Goal: Transaction & Acquisition: Obtain resource

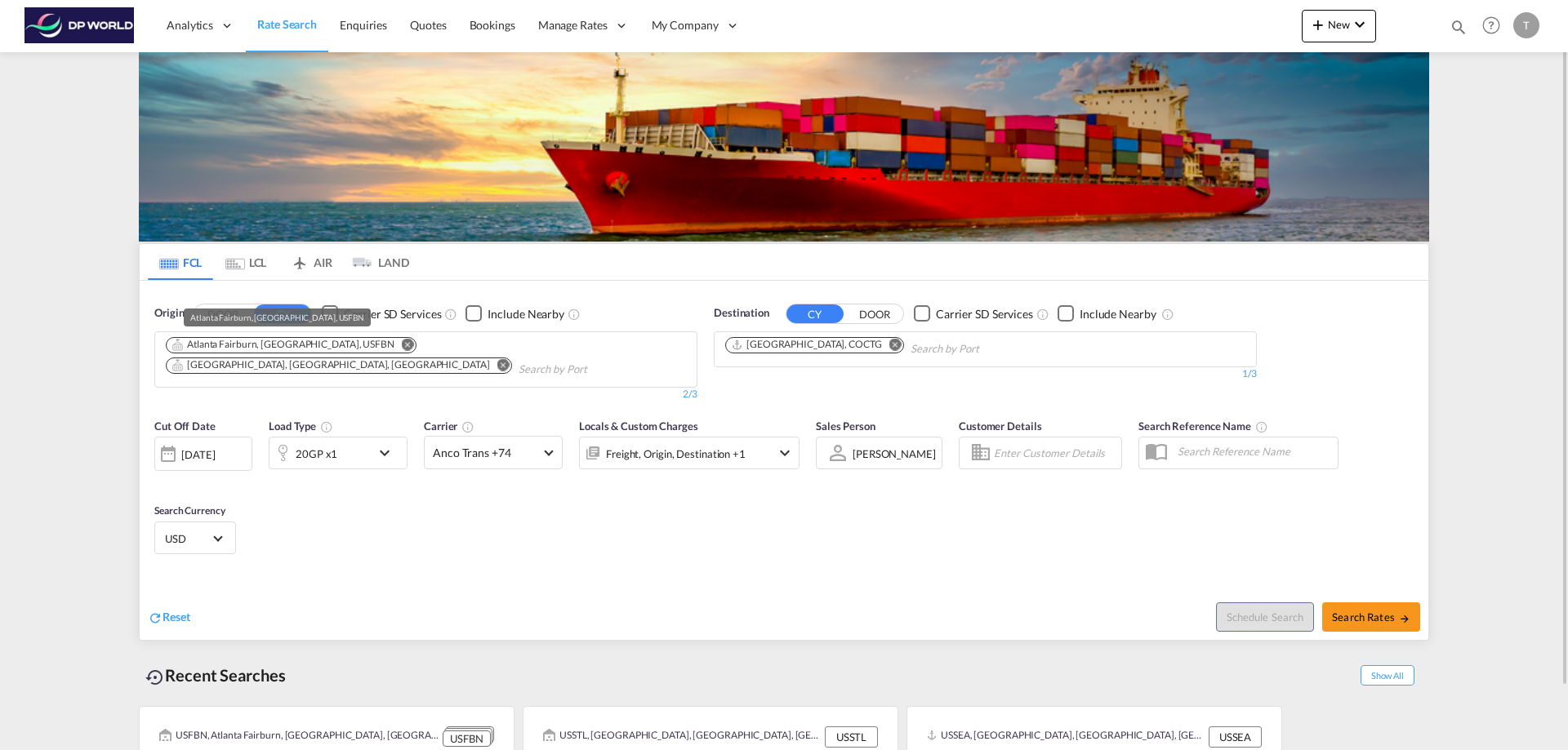
click at [248, 351] on div "Atlanta Fairburn, [GEOGRAPHIC_DATA], USFBN" at bounding box center [283, 345] width 223 height 14
click at [402, 343] on md-icon "Remove" at bounding box center [408, 344] width 12 height 12
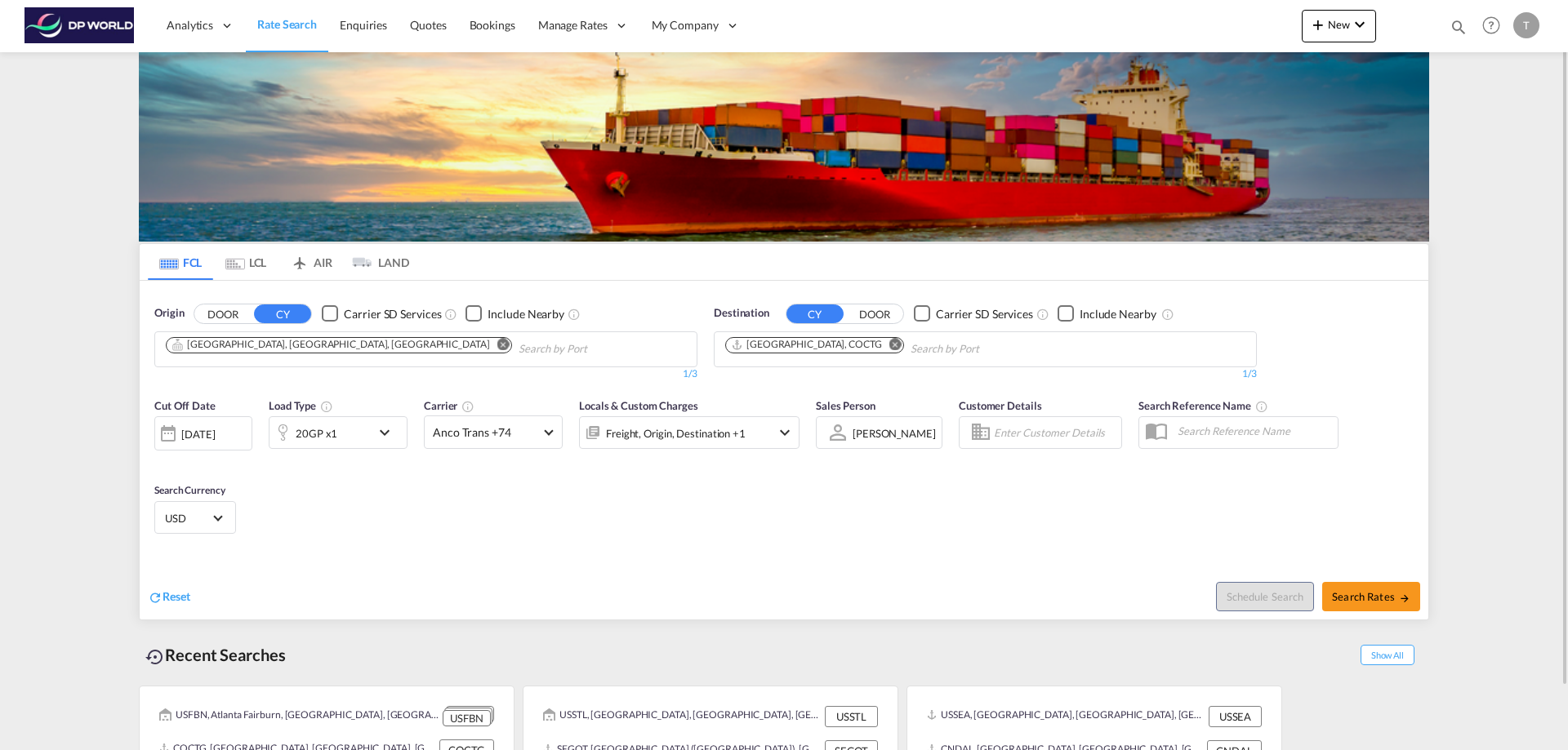
click at [498, 345] on md-icon "Remove" at bounding box center [504, 344] width 12 height 12
click at [283, 345] on input "Chips input." at bounding box center [243, 349] width 155 height 26
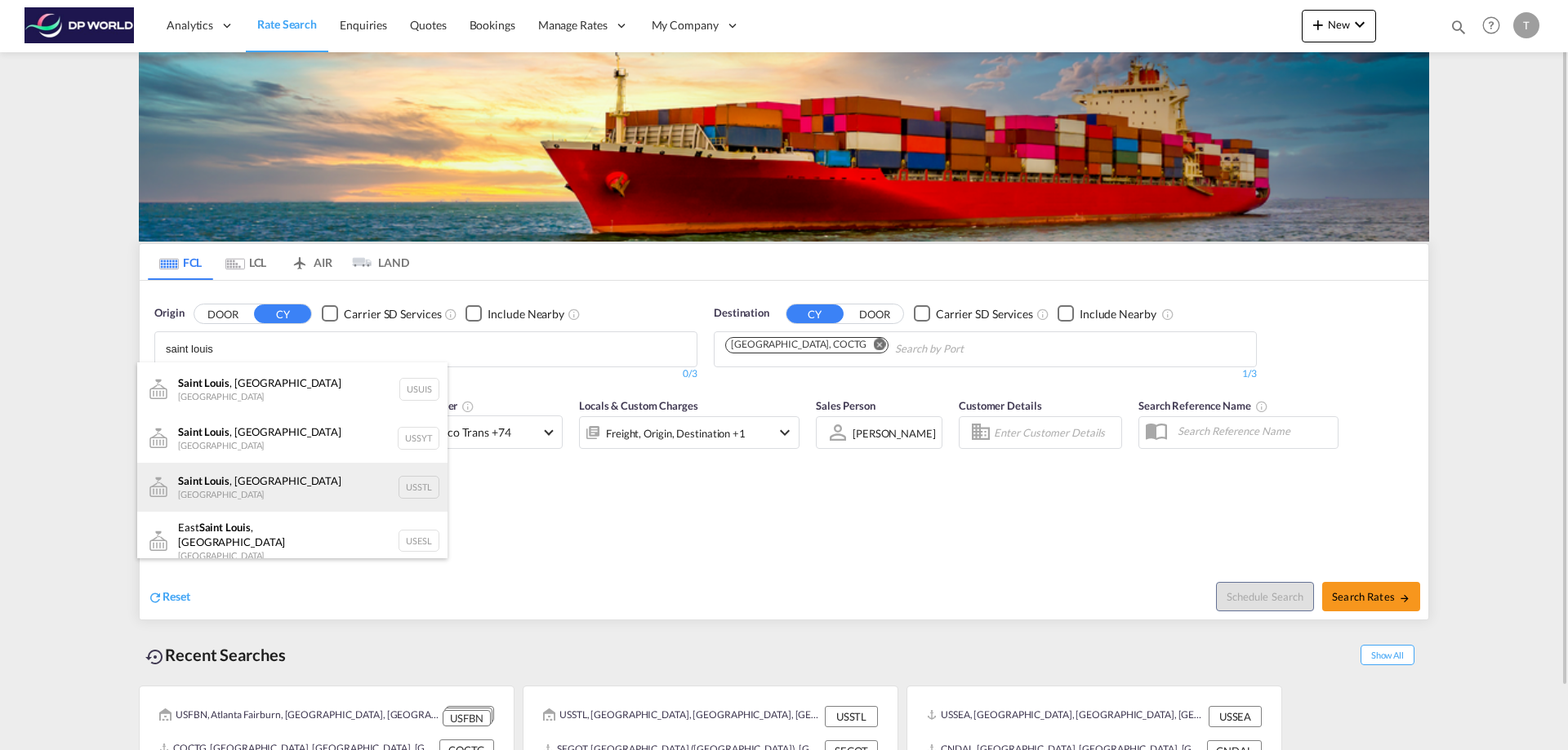
scroll to position [98, 0]
type input "saint louis"
click at [232, 484] on div "[GEOGRAPHIC_DATA] , MO [GEOGRAPHIC_DATA] USSTL" at bounding box center [291, 485] width 310 height 49
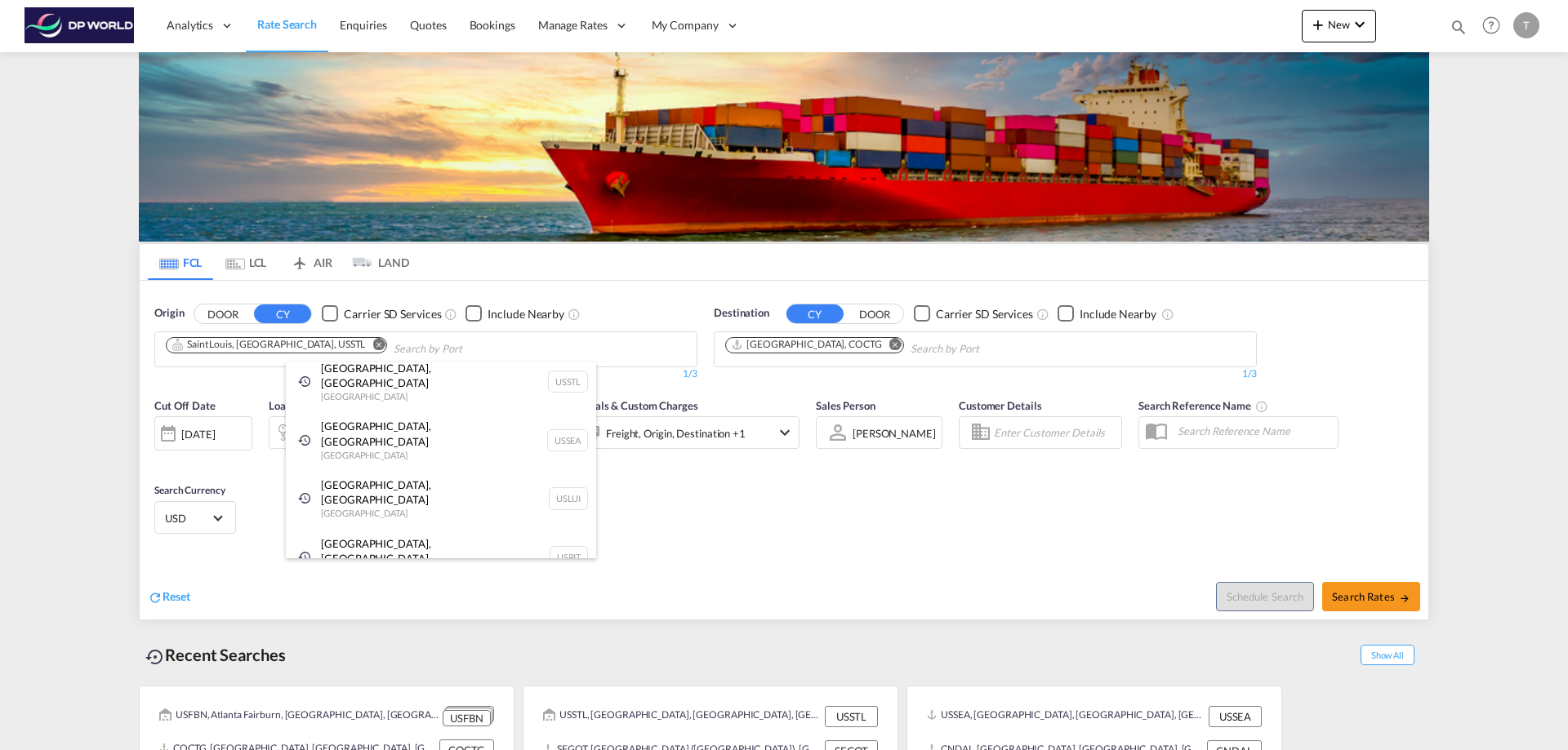
scroll to position [24, 0]
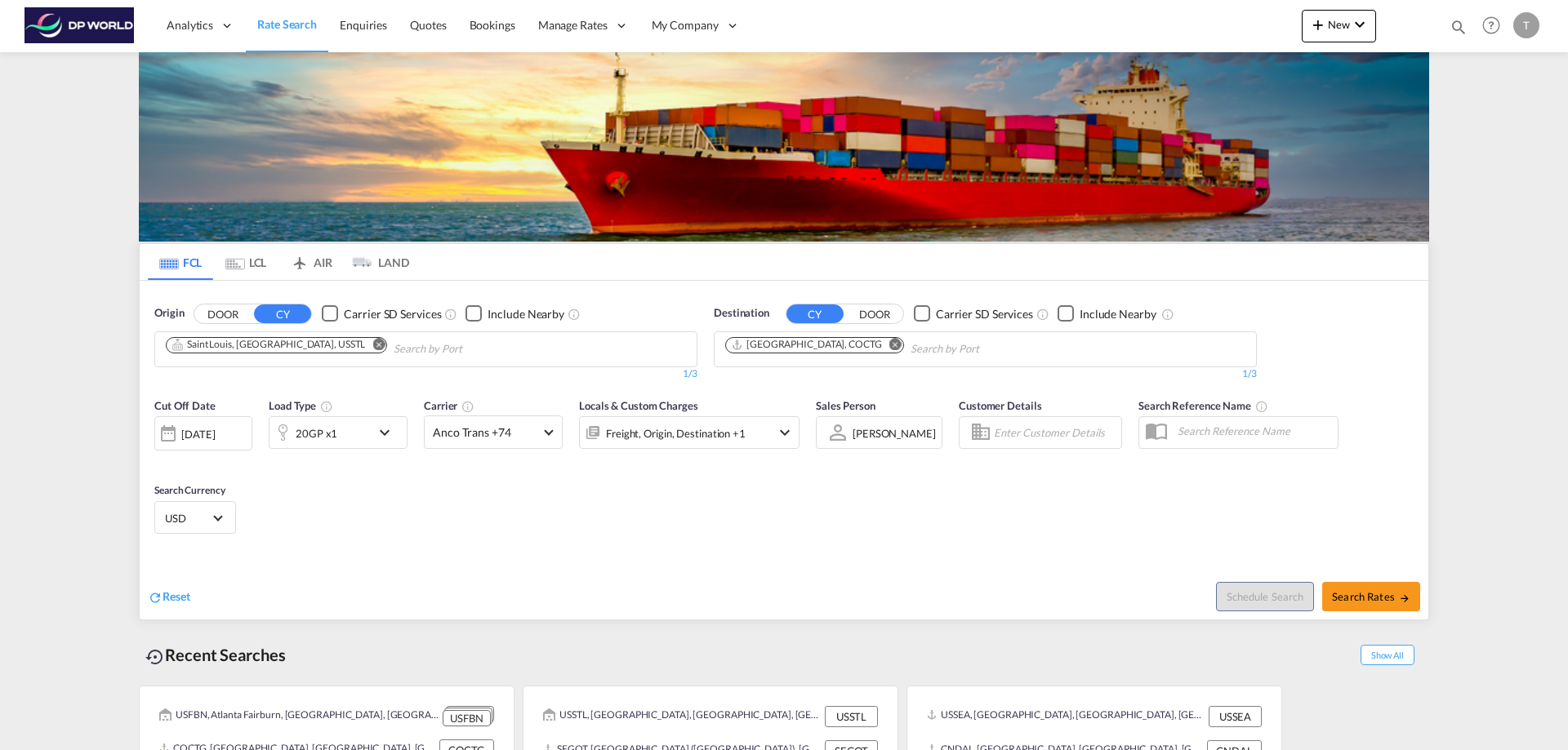
click at [890, 347] on md-icon "Remove" at bounding box center [896, 344] width 12 height 12
click at [770, 355] on body "Analytics Reports Dashboard Rate Search Enquiries Quotes Bookings" at bounding box center [784, 375] width 1568 height 750
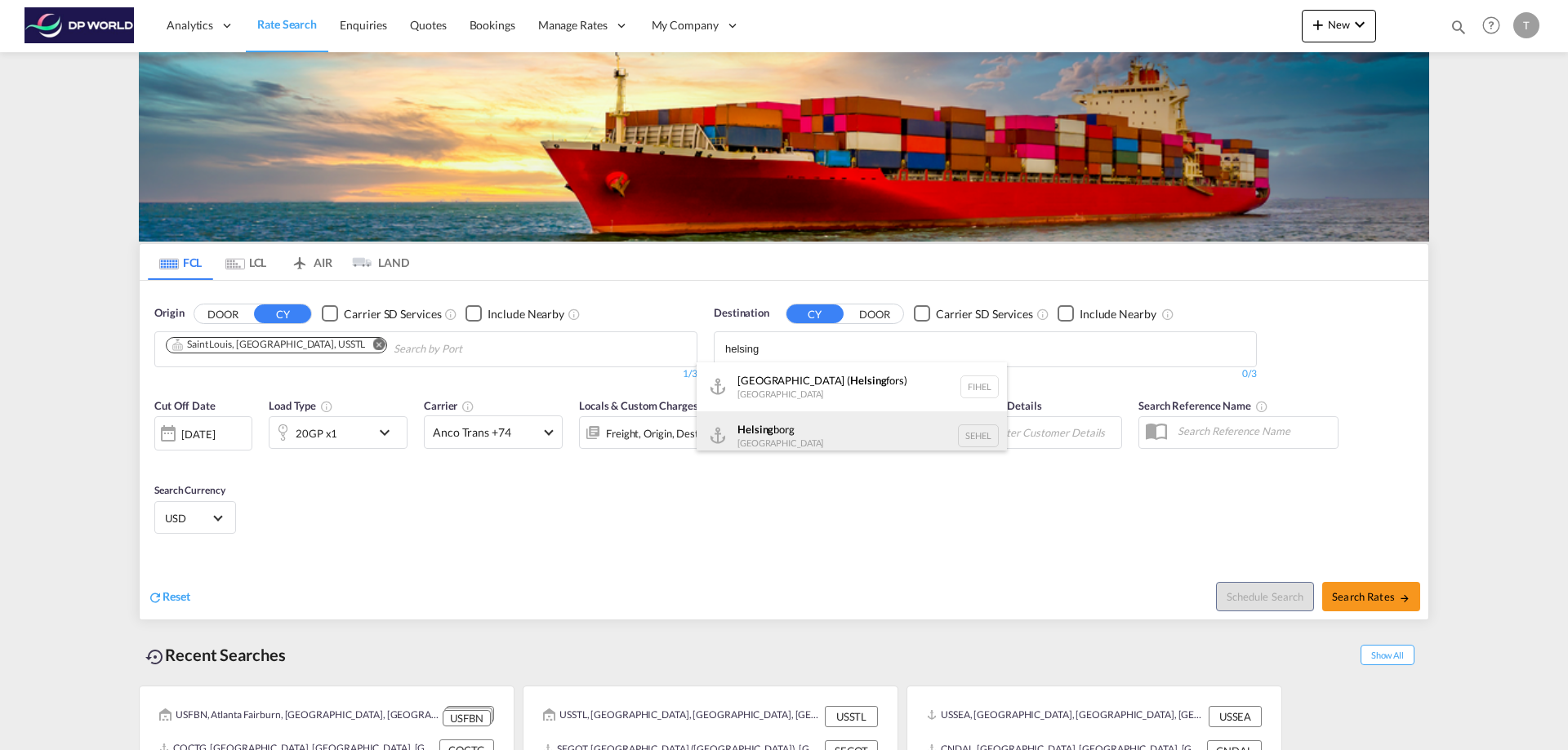
type input "helsing"
click at [775, 426] on div "Helsing borg [GEOGRAPHIC_DATA] [GEOGRAPHIC_DATA]" at bounding box center [851, 436] width 310 height 49
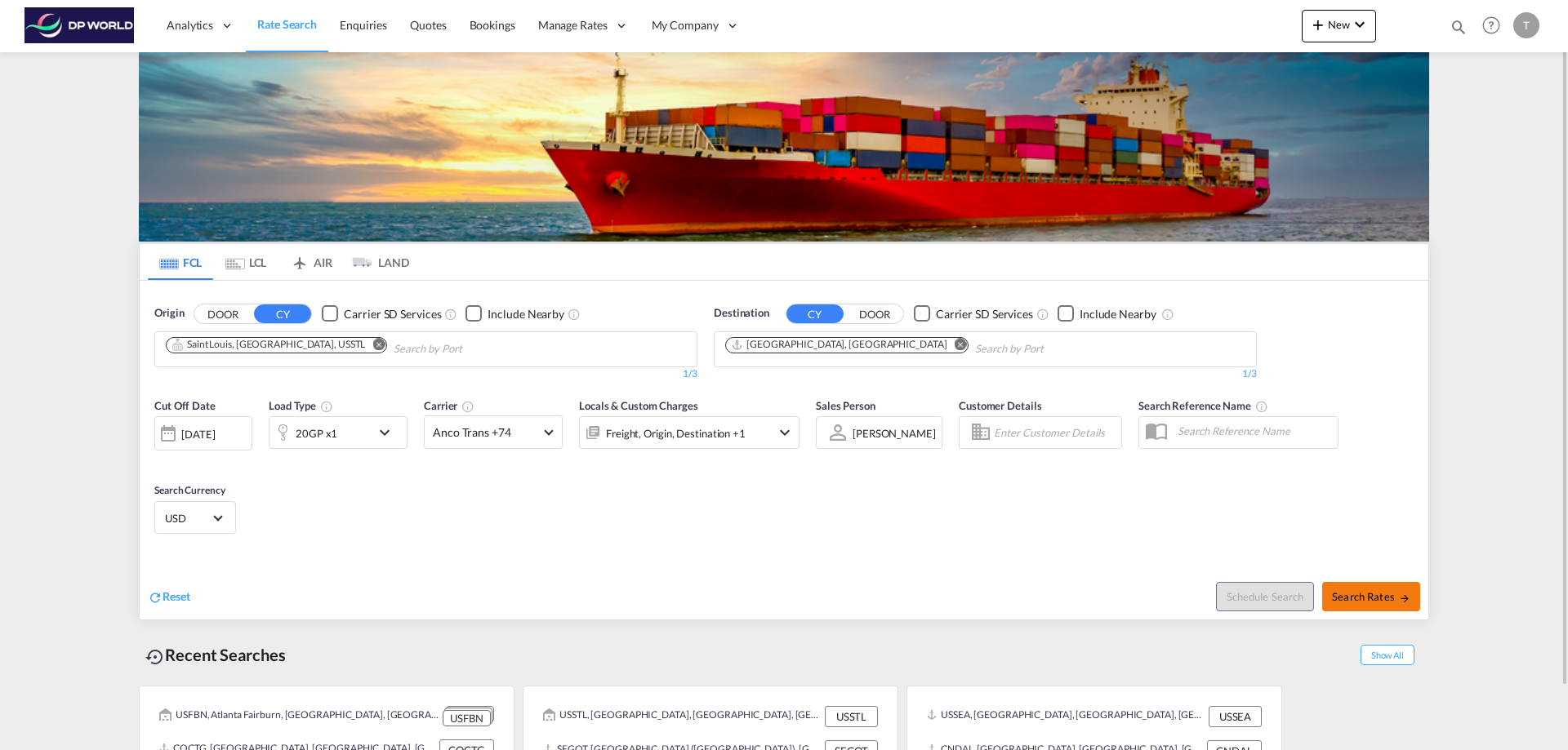
click at [1377, 593] on span "Search Rates" at bounding box center [1371, 596] width 79 height 13
type input "USSTL to SEHEL / [DATE]"
